Goal: Information Seeking & Learning: Learn about a topic

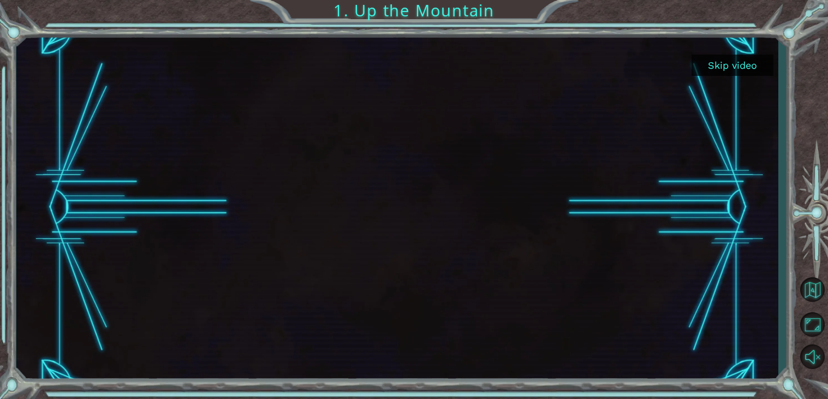
click at [737, 71] on button "Skip video" at bounding box center [732, 65] width 82 height 21
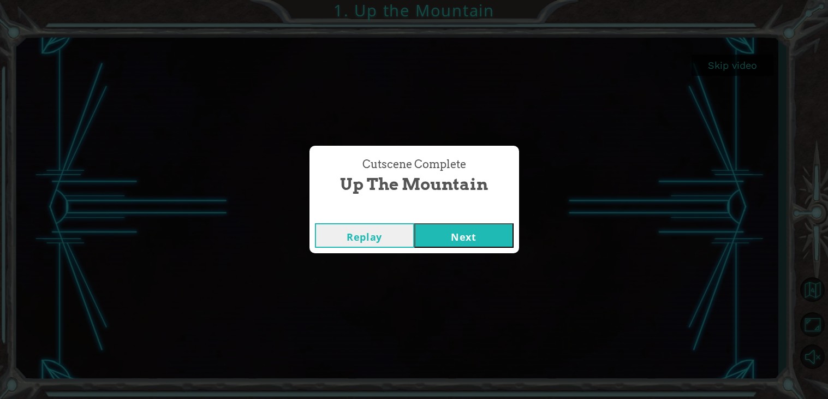
click at [496, 223] on button "Next" at bounding box center [463, 235] width 99 height 25
